Goal: Information Seeking & Learning: Learn about a topic

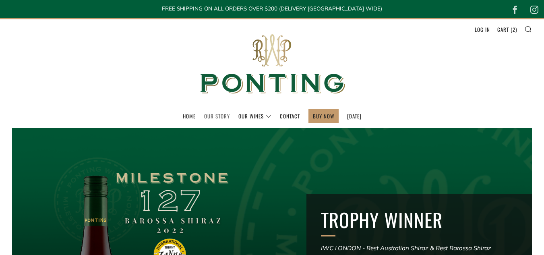
click at [210, 115] on link "Our Story" at bounding box center [217, 116] width 26 height 13
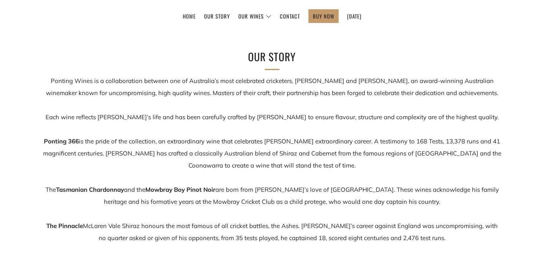
scroll to position [93, 0]
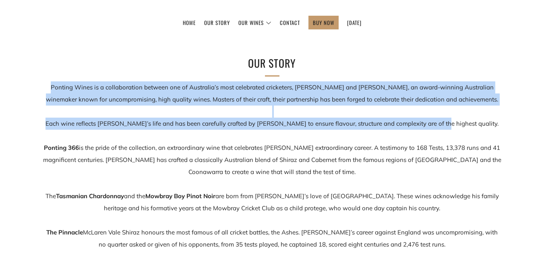
drag, startPoint x: 46, startPoint y: 86, endPoint x: 471, endPoint y: 128, distance: 426.9
click at [471, 128] on p "Ponting Wines is a collaboration between one of Australia’s most celebrated cri…" at bounding box center [272, 196] width 459 height 230
copy p "Ponting Wines is a collaboration between one of Australia’s most celebrated cri…"
